Goal: Information Seeking & Learning: Compare options

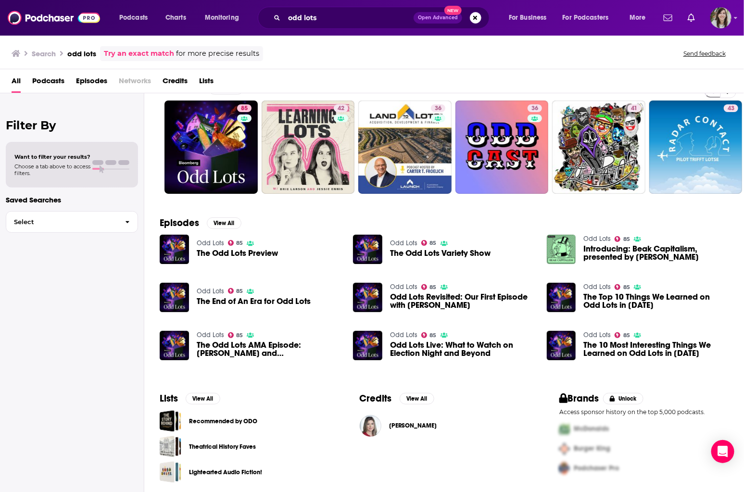
scroll to position [25, 0]
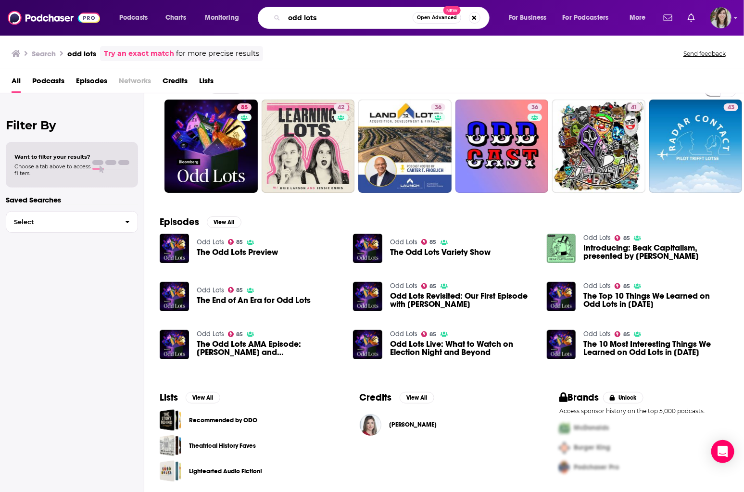
click at [293, 17] on input "odd lots" at bounding box center [348, 17] width 128 height 15
type input "clever"
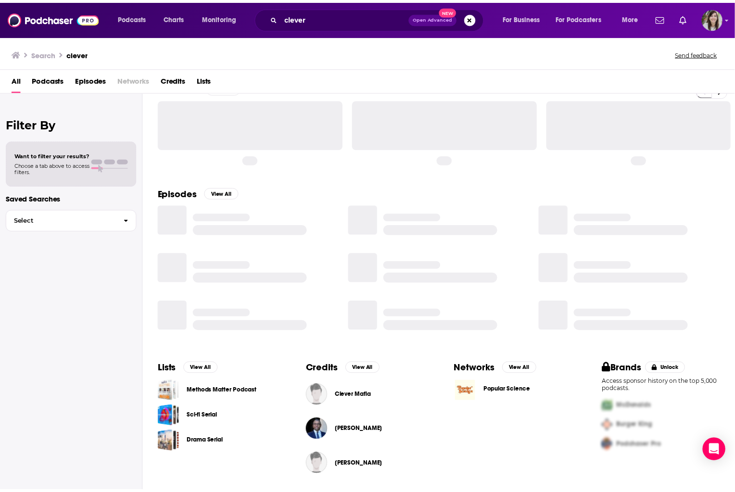
scroll to position [25, 0]
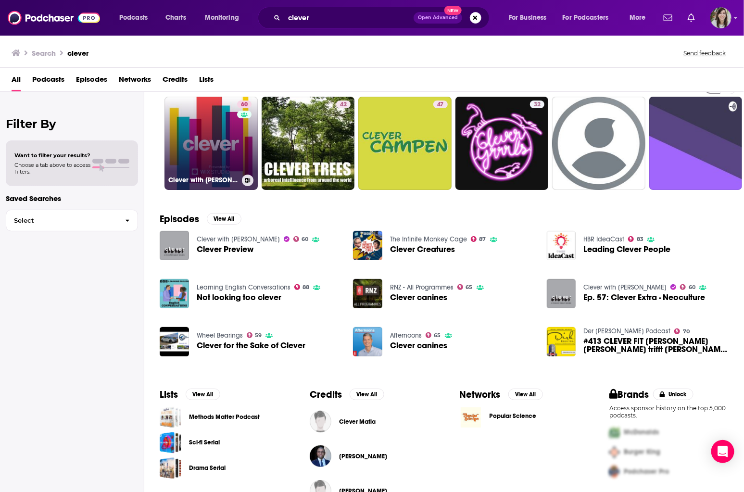
click at [170, 151] on link "60 Clever with [PERSON_NAME]" at bounding box center [210, 143] width 93 height 93
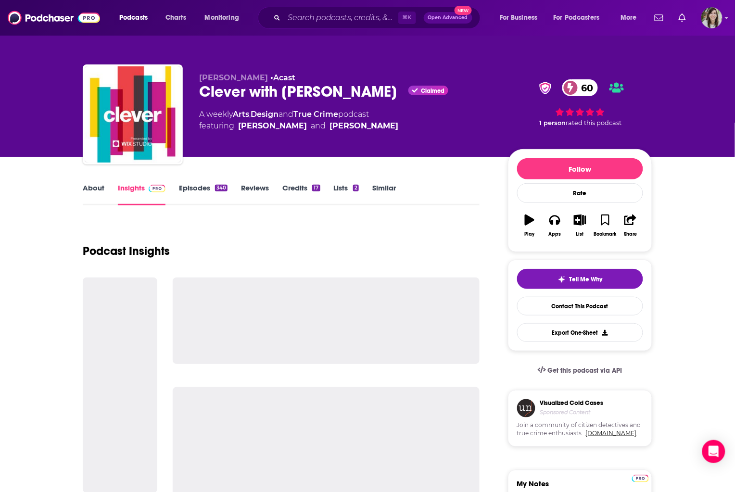
click at [378, 182] on div "About Insights Episodes 340 Reviews Credits 17 Lists 2 Similar" at bounding box center [281, 194] width 397 height 24
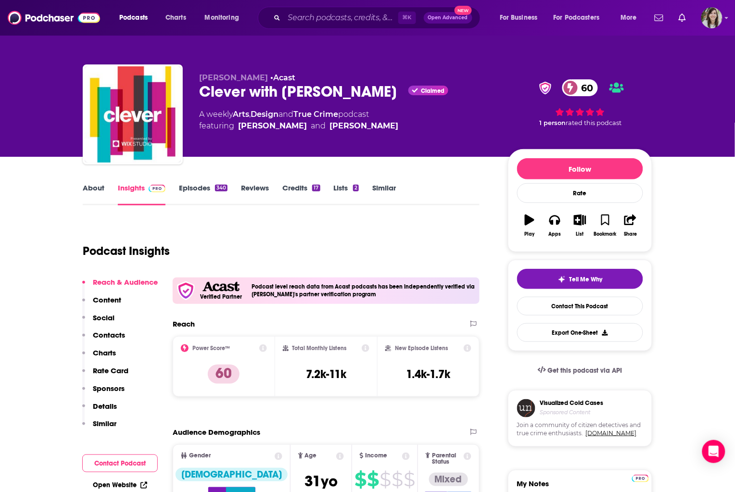
click at [382, 189] on link "Similar" at bounding box center [384, 194] width 24 height 22
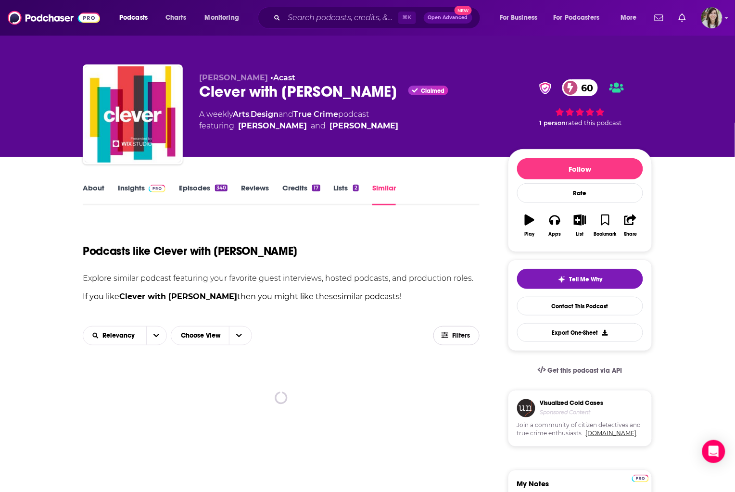
click at [447, 334] on icon "button" at bounding box center [444, 335] width 7 height 6
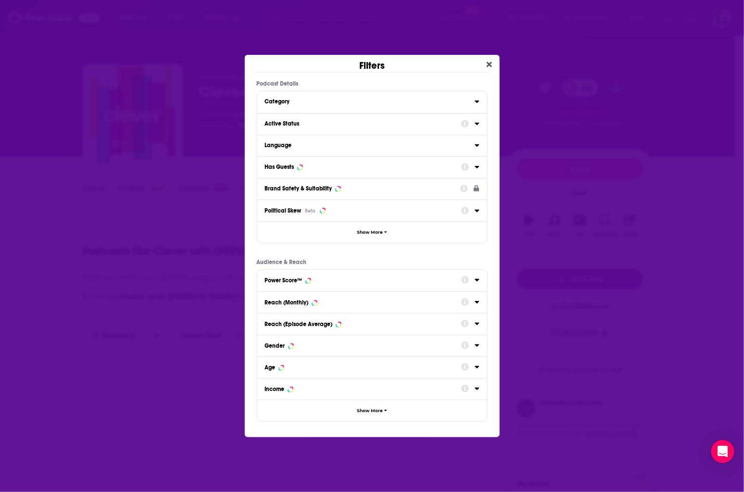
click at [281, 121] on div "Active Status" at bounding box center [360, 123] width 190 height 7
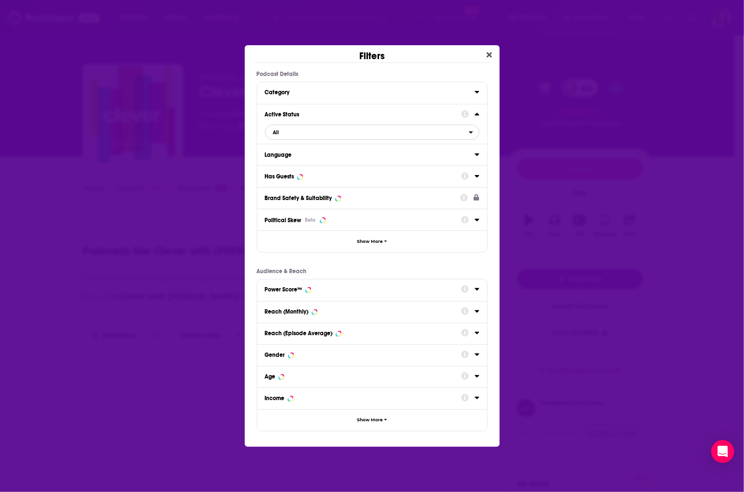
click at [285, 134] on span "All" at bounding box center [366, 132] width 203 height 13
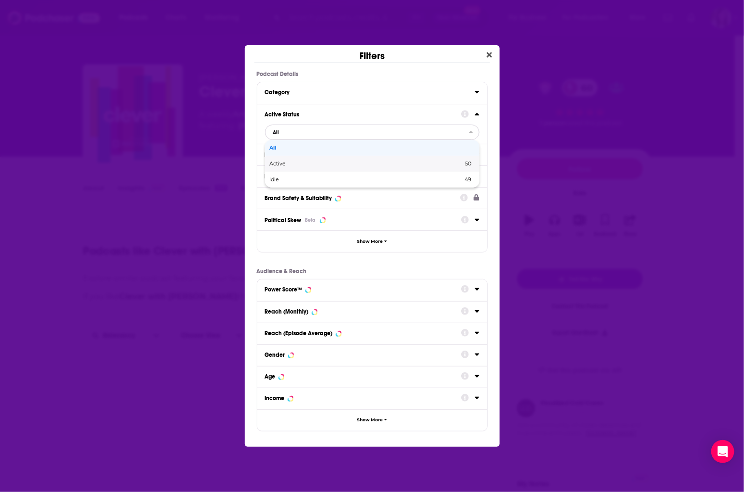
click at [288, 164] on span "Active" at bounding box center [322, 163] width 105 height 5
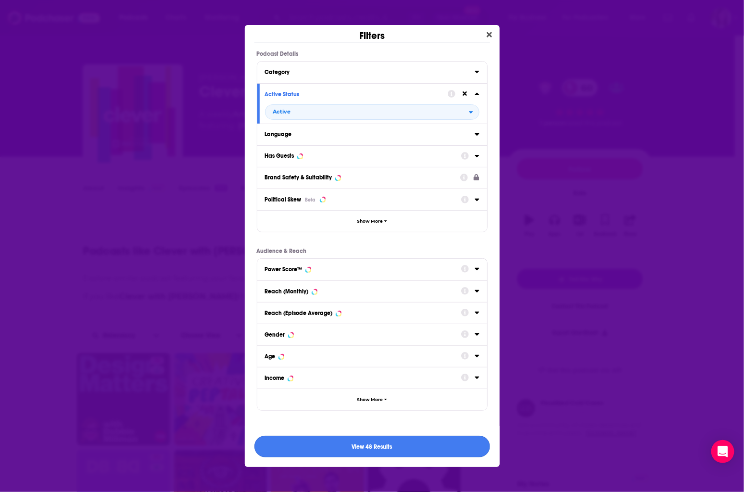
click at [363, 449] on button "View 48 Results" at bounding box center [372, 447] width 236 height 22
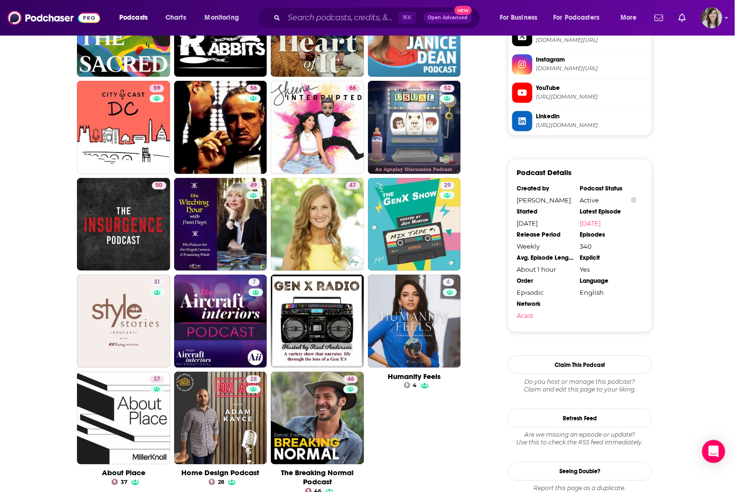
scroll to position [1064, 0]
